Goal: Find specific page/section: Find specific page/section

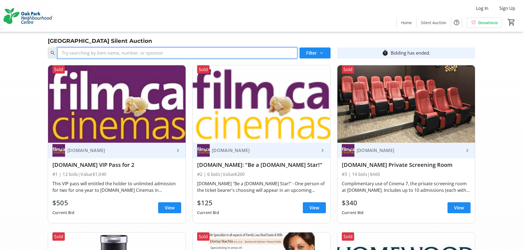
click at [114, 54] on input "Search" at bounding box center [177, 53] width 240 height 11
type input "OMAC"
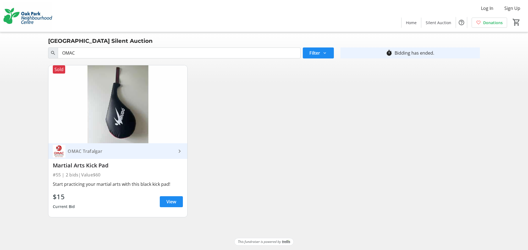
click at [132, 152] on div "OMAC Trafalgar" at bounding box center [120, 151] width 111 height 5
click at [174, 203] on span "View" at bounding box center [171, 202] width 10 height 7
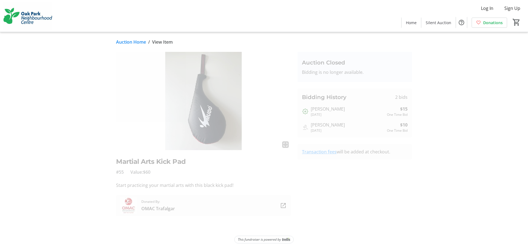
click at [140, 41] on link "Auction Home" at bounding box center [131, 42] width 30 height 7
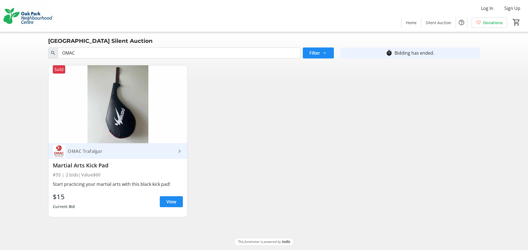
click at [31, 18] on img at bounding box center [27, 15] width 49 height 27
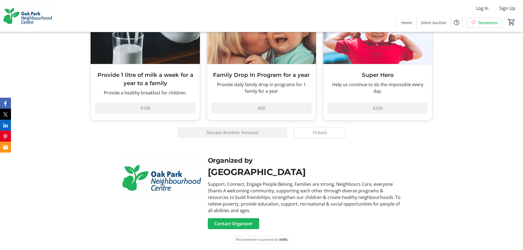
scroll to position [440, 0]
